Goal: Task Accomplishment & Management: Manage account settings

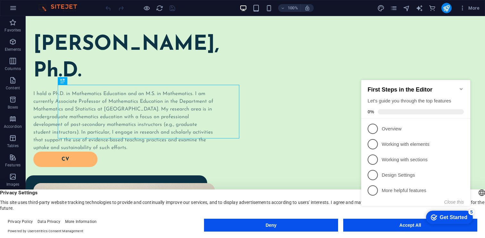
click at [462, 88] on icon "Minimize checklist" at bounding box center [461, 89] width 3 height 2
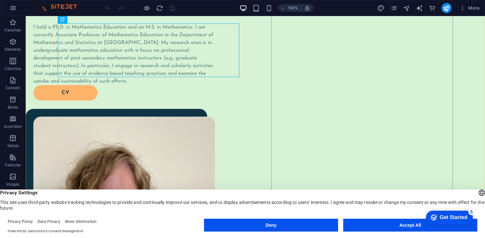
scroll to position [142, 0]
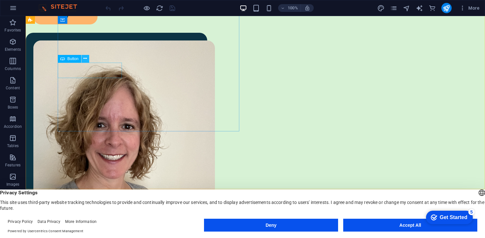
click at [86, 57] on icon at bounding box center [85, 58] width 4 height 7
click at [85, 24] on div "CV" at bounding box center [120, 16] width 174 height 15
click at [368, 224] on button "Accept All" at bounding box center [410, 225] width 134 height 13
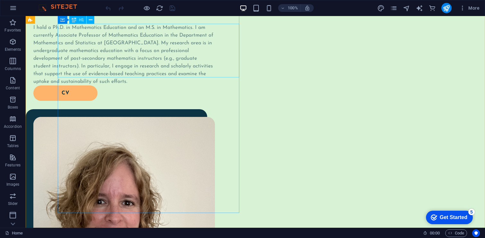
scroll to position [59, 0]
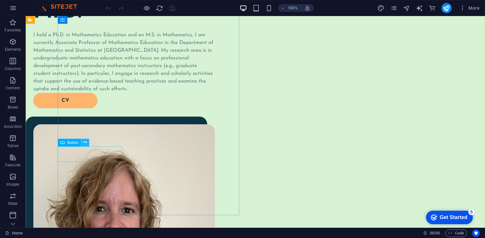
click at [87, 143] on icon at bounding box center [85, 142] width 4 height 7
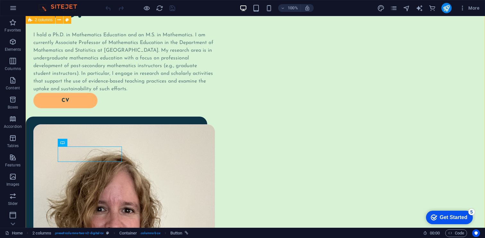
click at [39, 91] on div "[PERSON_NAME], Ph.D. I hold a Ph.D. in Mathematics Education and an M.S. in Mat…" at bounding box center [256, 190] width 460 height 467
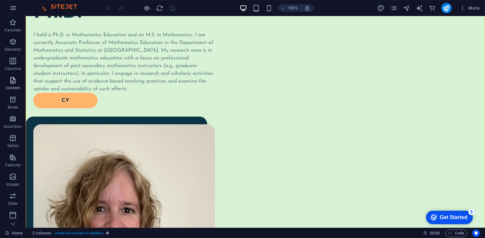
click at [11, 80] on icon "button" at bounding box center [13, 80] width 8 height 8
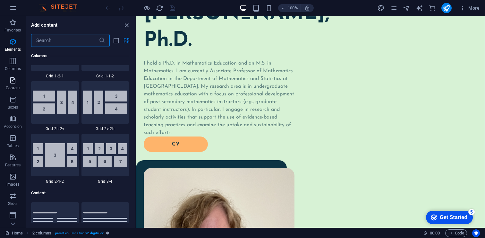
scroll to position [1123, 0]
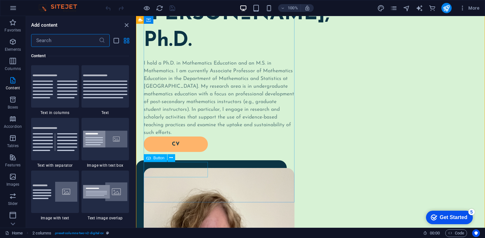
click at [162, 159] on span "Button" at bounding box center [158, 158] width 11 height 4
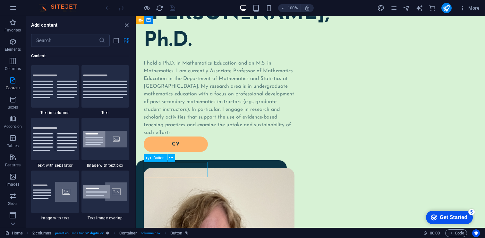
click at [161, 157] on span "Button" at bounding box center [158, 158] width 11 height 4
click at [466, 7] on icon "button" at bounding box center [463, 8] width 6 height 6
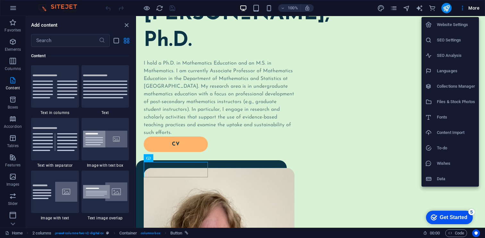
click at [449, 99] on h6 "Files & Stock Photos" at bounding box center [456, 102] width 38 height 8
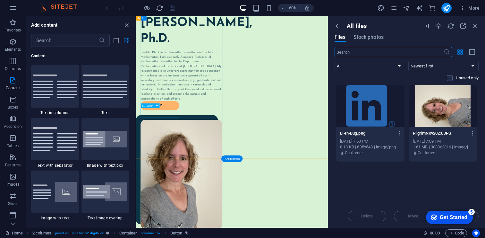
click at [182, 173] on div "CV" at bounding box center [208, 165] width 129 height 15
click at [393, 11] on icon "pages" at bounding box center [393, 7] width 7 height 7
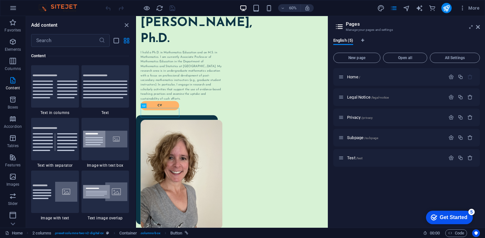
click at [339, 27] on icon at bounding box center [340, 26] width 10 height 9
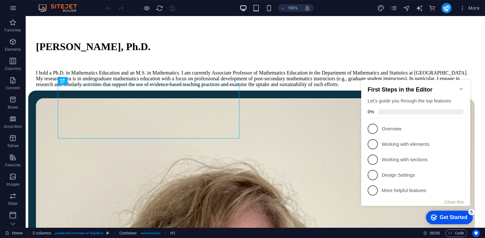
click at [459, 86] on icon "Minimize checklist" at bounding box center [461, 88] width 5 height 5
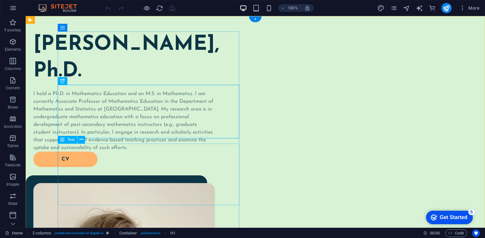
click at [94, 151] on div "I hold a Ph.D. in Mathematics Education and an M.S. in Mathematics. I am curren…" at bounding box center [124, 121] width 182 height 62
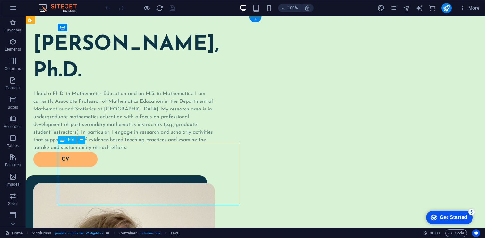
click at [94, 151] on div "I hold a Ph.D. in Mathematics Education and an M.S. in Mathematics. I am curren…" at bounding box center [124, 121] width 182 height 62
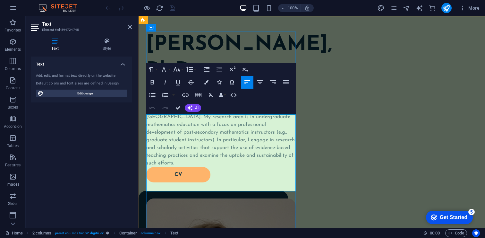
click at [225, 125] on span "I hold a Ph.D. in Mathematics Education and an M.S. in Mathematics. I am curren…" at bounding box center [220, 128] width 149 height 74
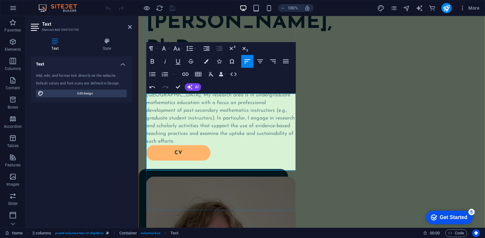
scroll to position [26, 0]
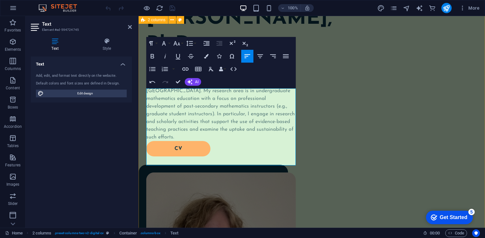
click at [142, 122] on div "Mary E. Pilgrim, Ph.D. I hold a Ph.D. in Mathematics Education and an M.S. in M…" at bounding box center [312, 210] width 347 height 440
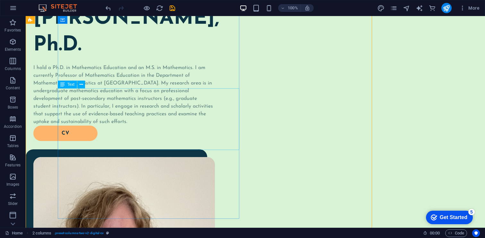
scroll to position [55, 0]
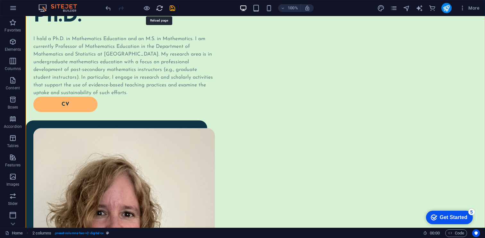
click at [160, 9] on icon "reload" at bounding box center [159, 7] width 7 height 7
click at [172, 8] on icon "save" at bounding box center [172, 7] width 7 height 7
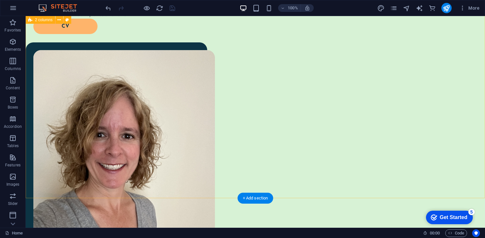
scroll to position [128, 0]
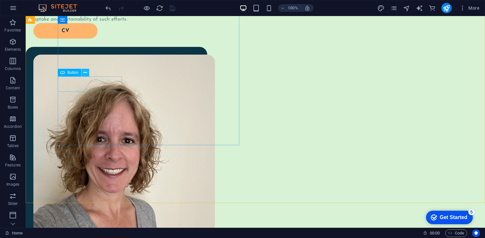
click at [84, 72] on icon at bounding box center [85, 72] width 4 height 7
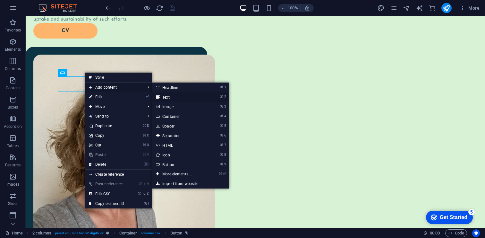
click at [168, 97] on link "⌘ 2 Text" at bounding box center [178, 97] width 53 height 10
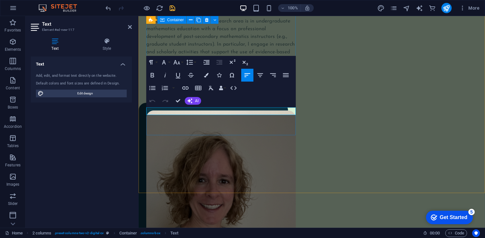
scroll to position [53, 2]
click at [288, 168] on div "Mary E. Pilgrim, Ph.D. I hold a Ph.D. in Mathematics Education and an M.S. in M…" at bounding box center [312, 143] width 347 height 447
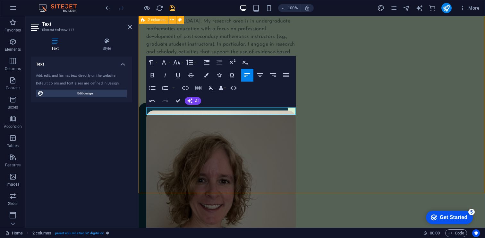
scroll to position [109, 0]
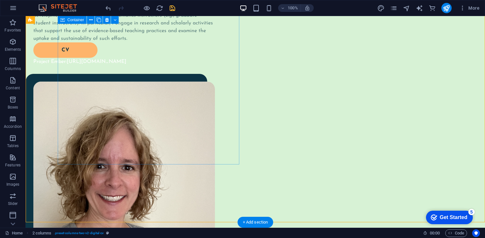
click at [71, 65] on div "Project Ember: https://www.tpsemath.org/projectember" at bounding box center [124, 62] width 182 height 8
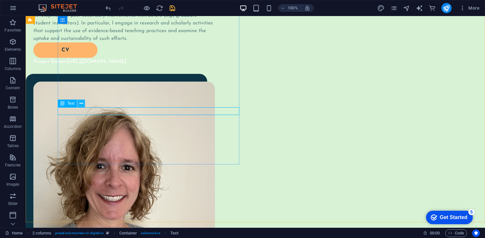
click at [81, 103] on icon at bounding box center [82, 103] width 4 height 7
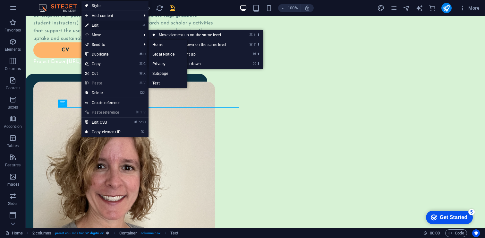
click at [93, 26] on link "⏎ Edit" at bounding box center [103, 26] width 43 height 10
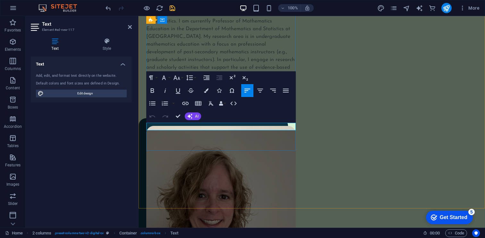
click at [169, 110] on p "Project Ember: https://www.tpsemath.org/projectember" at bounding box center [221, 106] width 150 height 8
click at [203, 91] on button "Colors" at bounding box center [206, 90] width 12 height 13
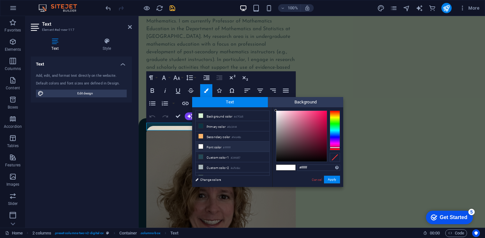
click at [335, 147] on div at bounding box center [335, 130] width 10 height 40
click at [336, 139] on div at bounding box center [335, 130] width 10 height 40
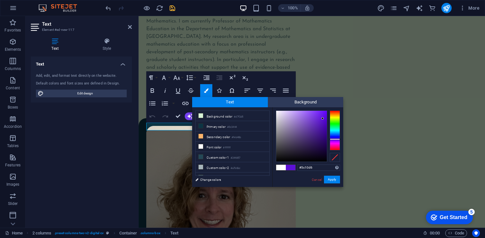
click at [323, 118] on div at bounding box center [301, 136] width 51 height 51
click at [331, 180] on button "Apply" at bounding box center [332, 180] width 16 height 8
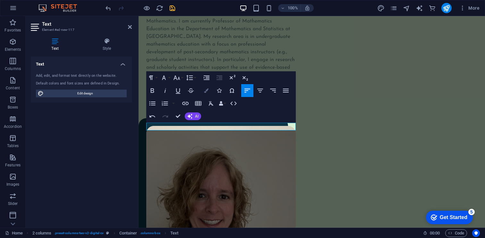
click at [205, 91] on icon "button" at bounding box center [206, 90] width 4 height 4
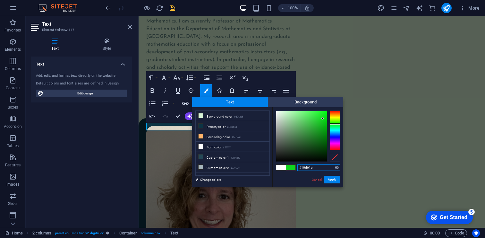
click at [335, 124] on div at bounding box center [335, 130] width 10 height 40
type input "#0e5c13"
drag, startPoint x: 323, startPoint y: 117, endPoint x: 319, endPoint y: 143, distance: 26.2
click at [319, 143] on div at bounding box center [319, 143] width 2 height 2
click at [331, 179] on button "Apply" at bounding box center [332, 180] width 16 height 8
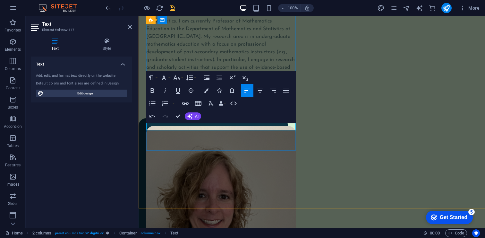
click at [182, 108] on link "https://www.tpsemath.org/projectember" at bounding box center [210, 105] width 60 height 5
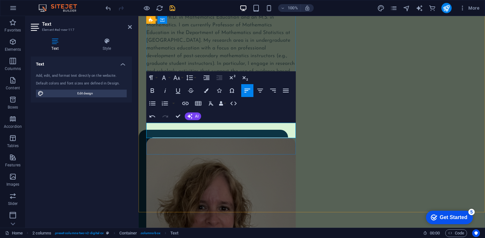
click at [170, 120] on span "Project Ember: https://www.tpsemath.org/projectember" at bounding box center [192, 117] width 93 height 5
click at [305, 152] on div "Mary E. Pilgrim, Ph.D. I hold a Ph.D. in Mathematics Education and an M.S. in M…" at bounding box center [312, 167] width 347 height 455
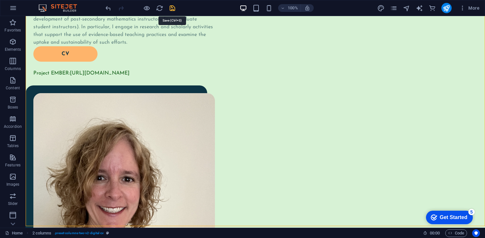
click at [174, 8] on icon "save" at bounding box center [172, 7] width 7 height 7
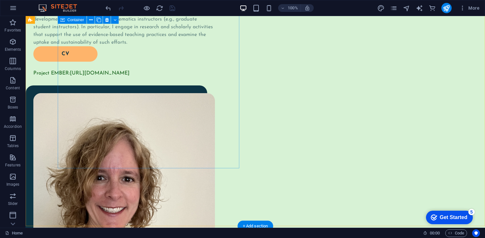
scroll to position [0, 0]
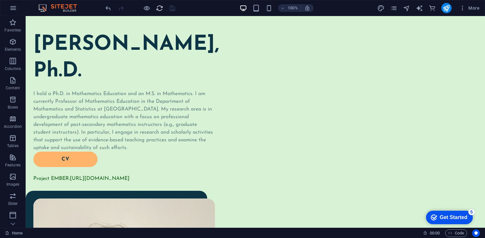
click at [156, 6] on icon "reload" at bounding box center [159, 7] width 7 height 7
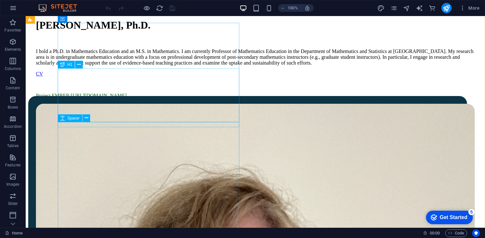
scroll to position [22, 0]
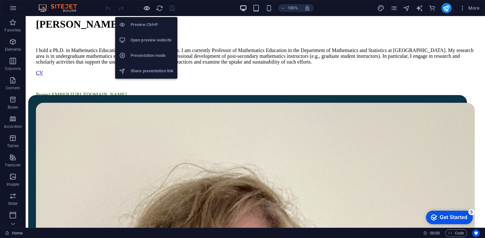
click at [147, 8] on icon "button" at bounding box center [146, 7] width 7 height 7
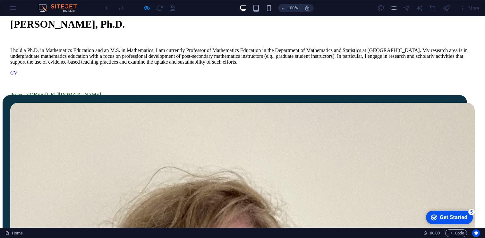
click at [168, 9] on div at bounding box center [140, 8] width 72 height 10
